Goal: Information Seeking & Learning: Learn about a topic

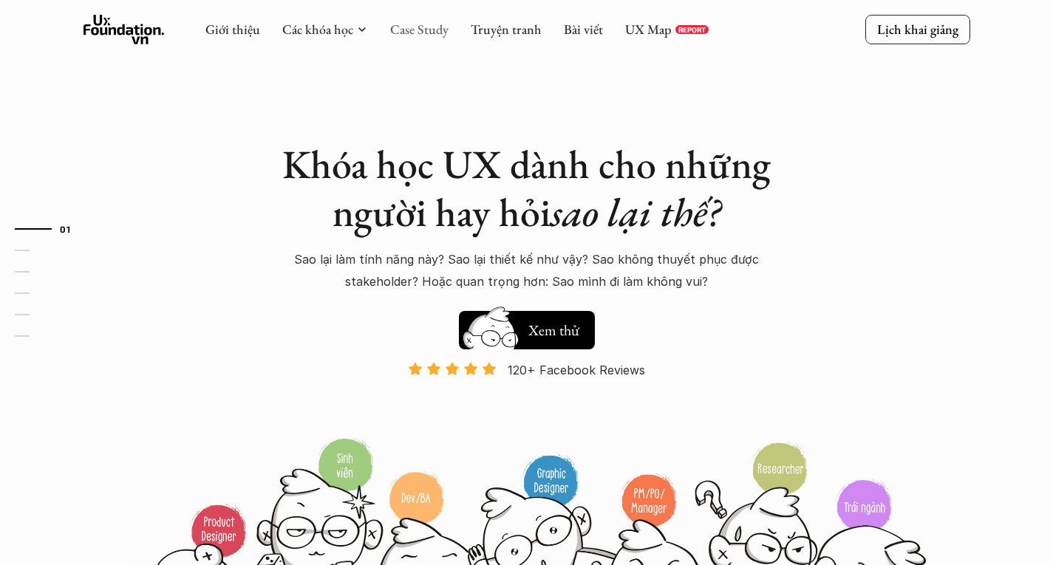
click at [431, 35] on link "Case Study" at bounding box center [419, 29] width 58 height 17
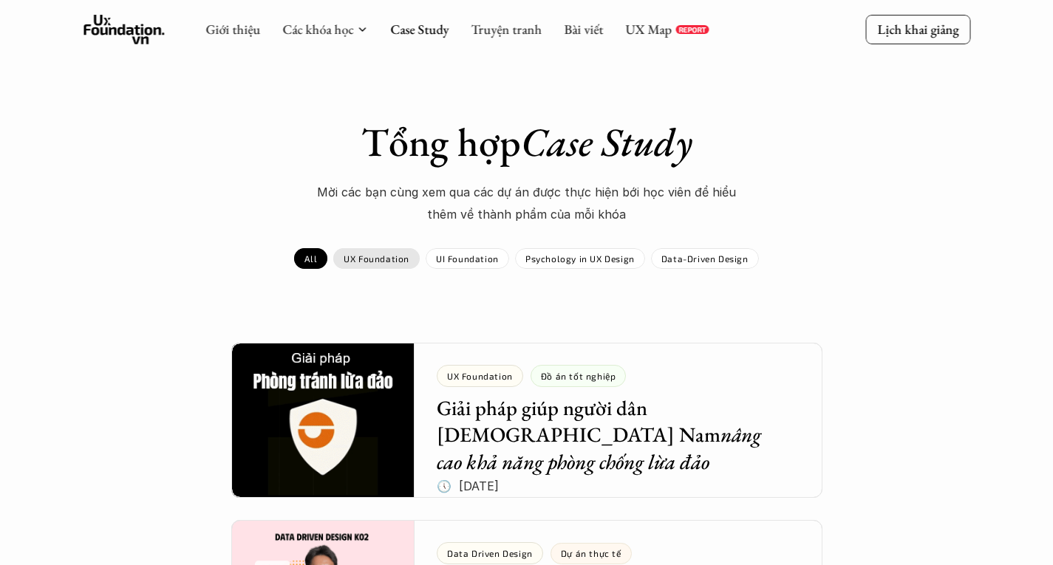
click at [387, 261] on p "UX Foundation" at bounding box center [377, 259] width 66 height 10
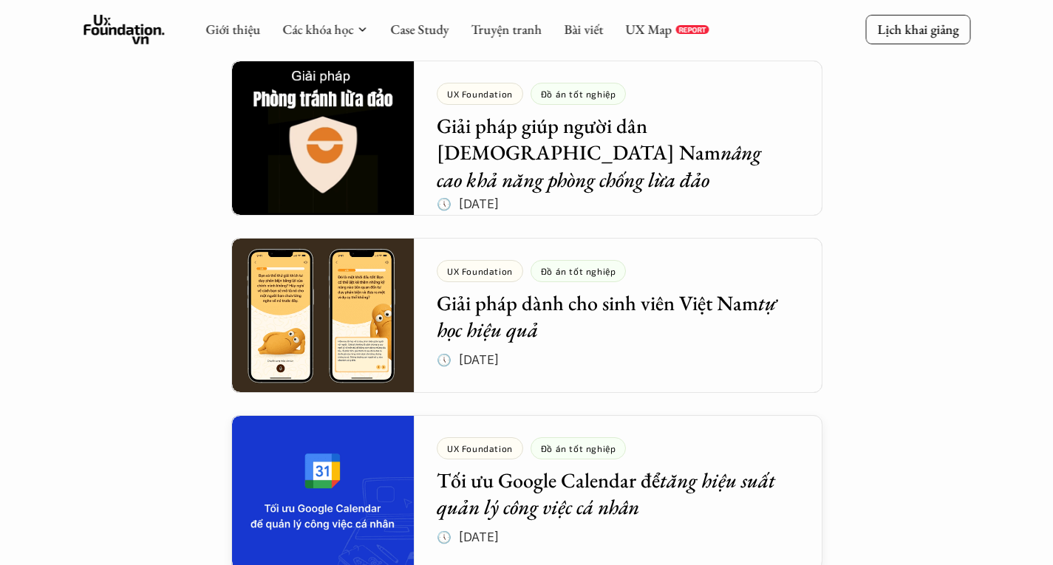
scroll to position [129, 0]
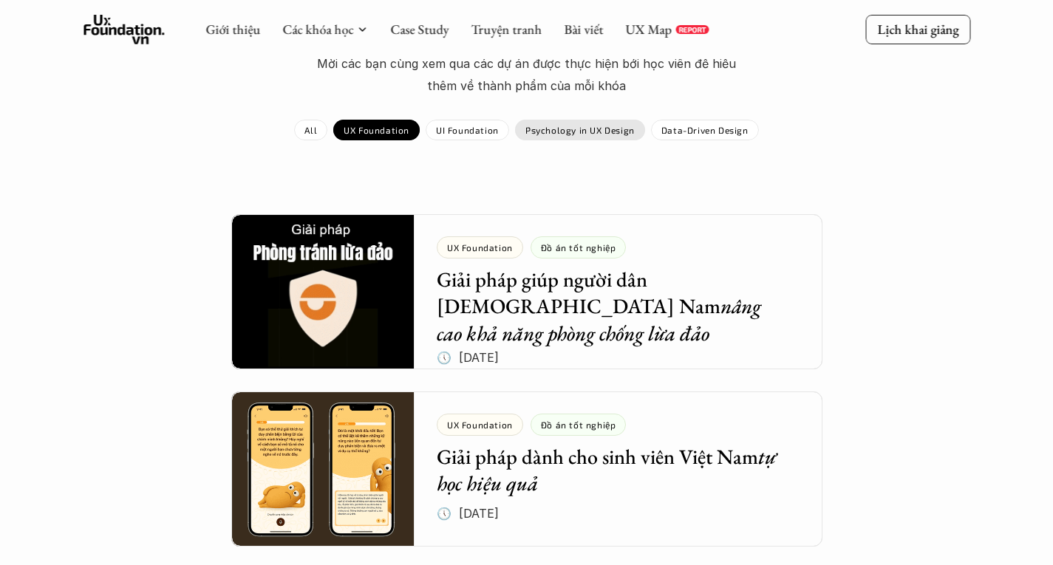
click at [617, 138] on div "Psychology in UX Design" at bounding box center [580, 130] width 130 height 21
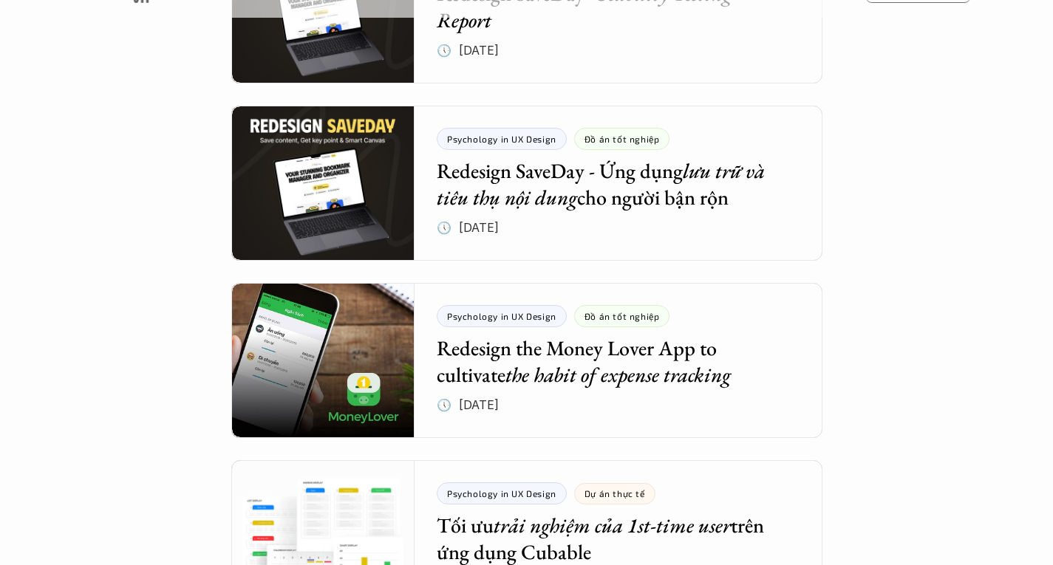
scroll to position [591, 0]
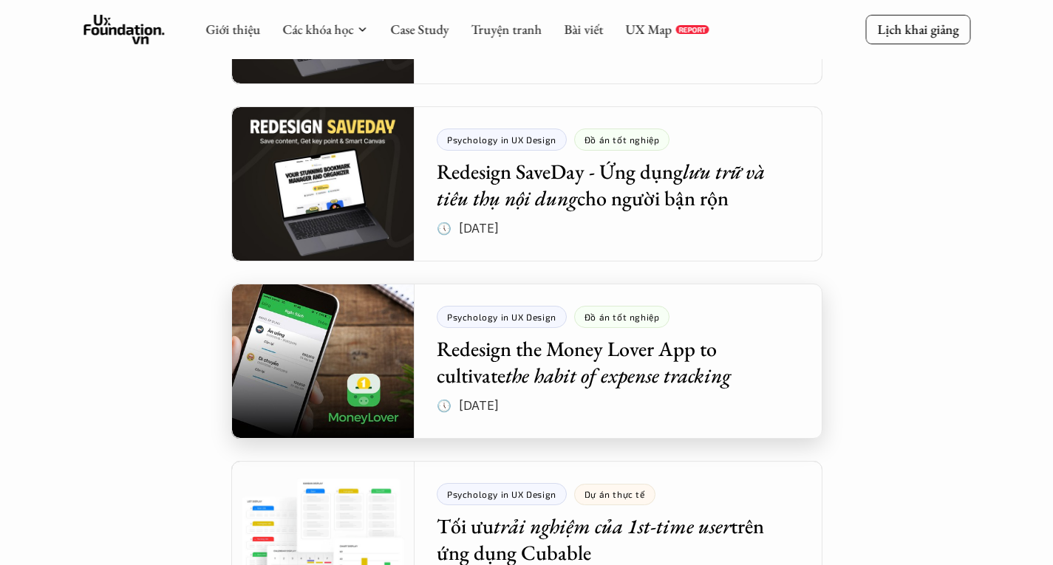
click at [377, 370] on div at bounding box center [526, 361] width 591 height 155
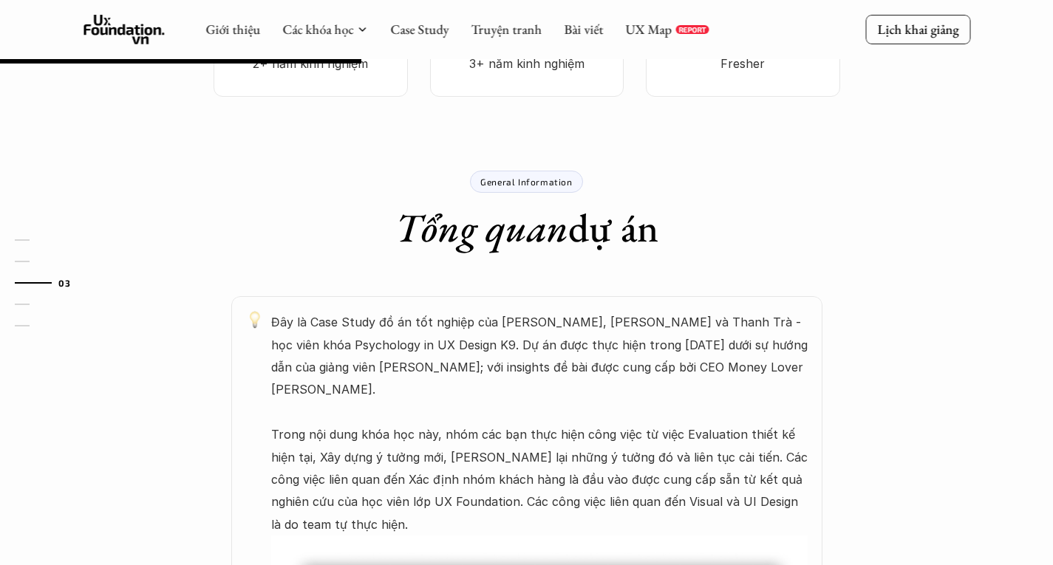
scroll to position [591, 0]
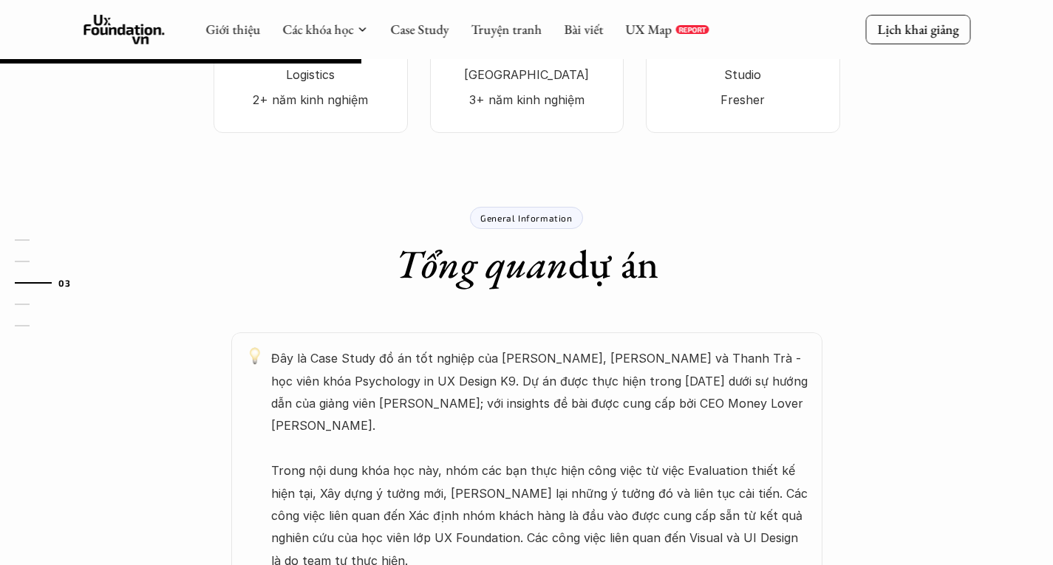
click at [546, 213] on p "General Information" at bounding box center [526, 218] width 92 height 10
click at [526, 238] on em "Tổng quan" at bounding box center [481, 264] width 173 height 52
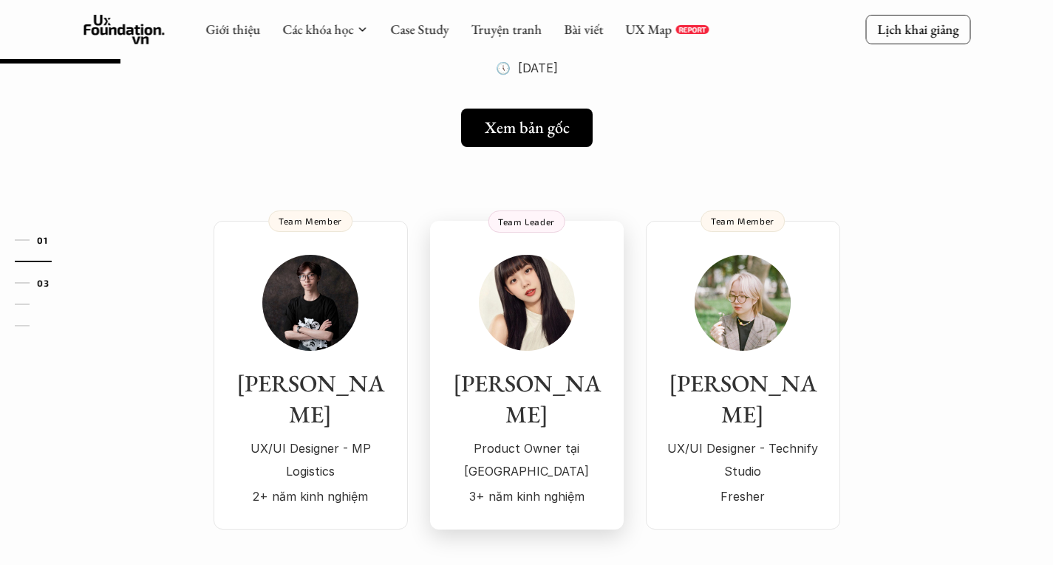
scroll to position [0, 0]
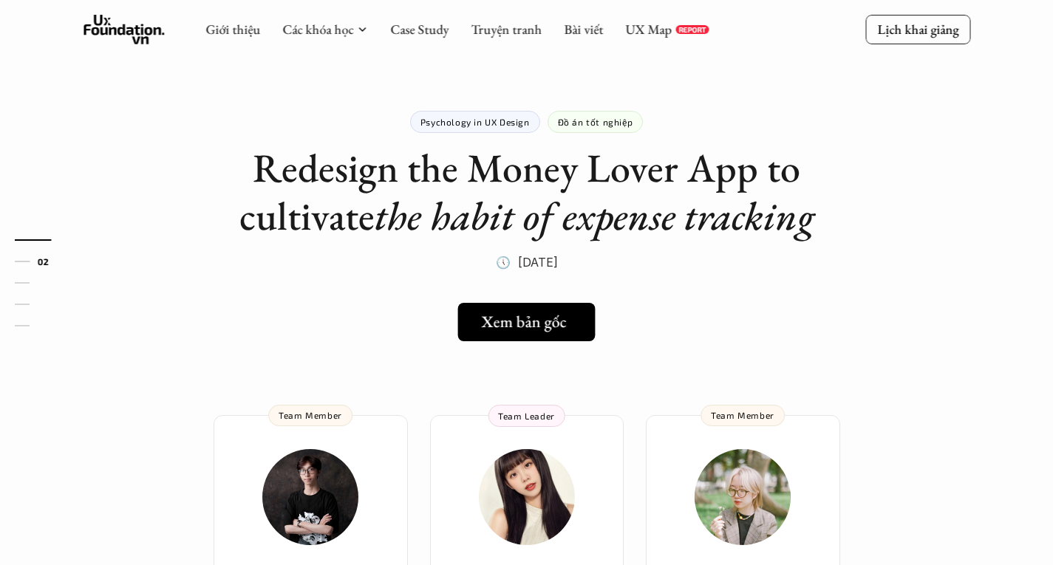
click at [557, 317] on h5 "Xem bản gốc" at bounding box center [524, 322] width 85 height 19
